Goal: Navigation & Orientation: Understand site structure

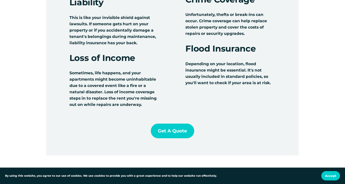
scroll to position [566, 0]
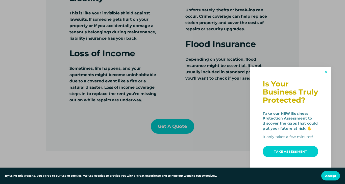
click at [330, 73] on link "Close" at bounding box center [326, 72] width 8 height 8
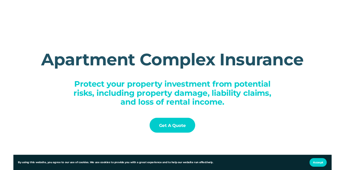
scroll to position [0, 0]
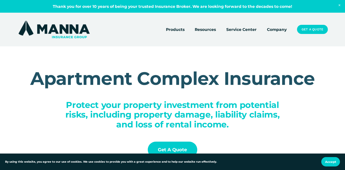
click at [278, 28] on link "Company" at bounding box center [277, 29] width 20 height 7
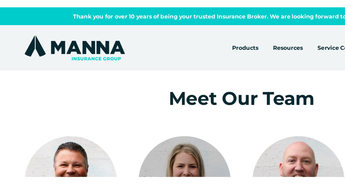
scroll to position [510, 0]
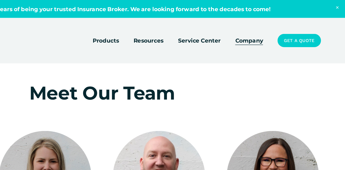
click at [210, 28] on span "Resources" at bounding box center [205, 29] width 21 height 6
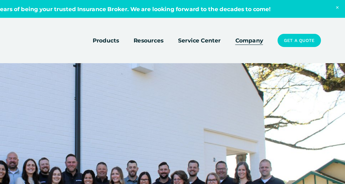
scroll to position [209, 0]
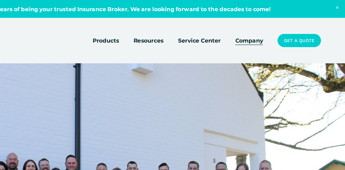
click at [209, 27] on span "Resources" at bounding box center [205, 29] width 21 height 6
click at [207, 30] on span "Resources" at bounding box center [205, 29] width 21 height 6
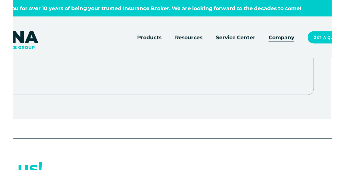
scroll to position [1802, 0]
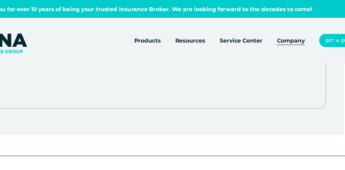
click at [180, 29] on span "Products" at bounding box center [175, 29] width 19 height 6
